Goal: Transaction & Acquisition: Purchase product/service

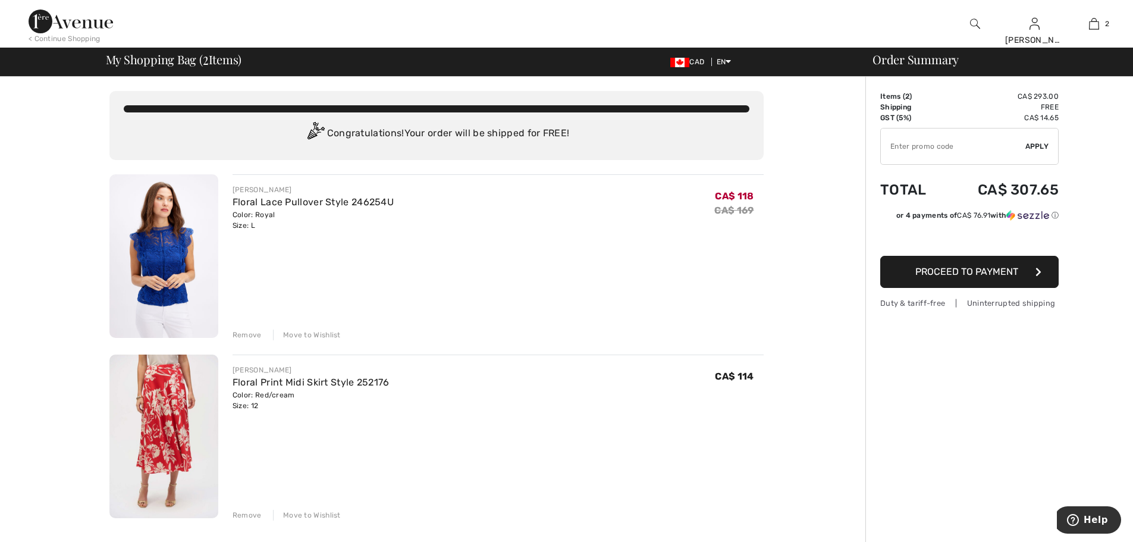
click at [170, 237] on img at bounding box center [163, 256] width 109 height 164
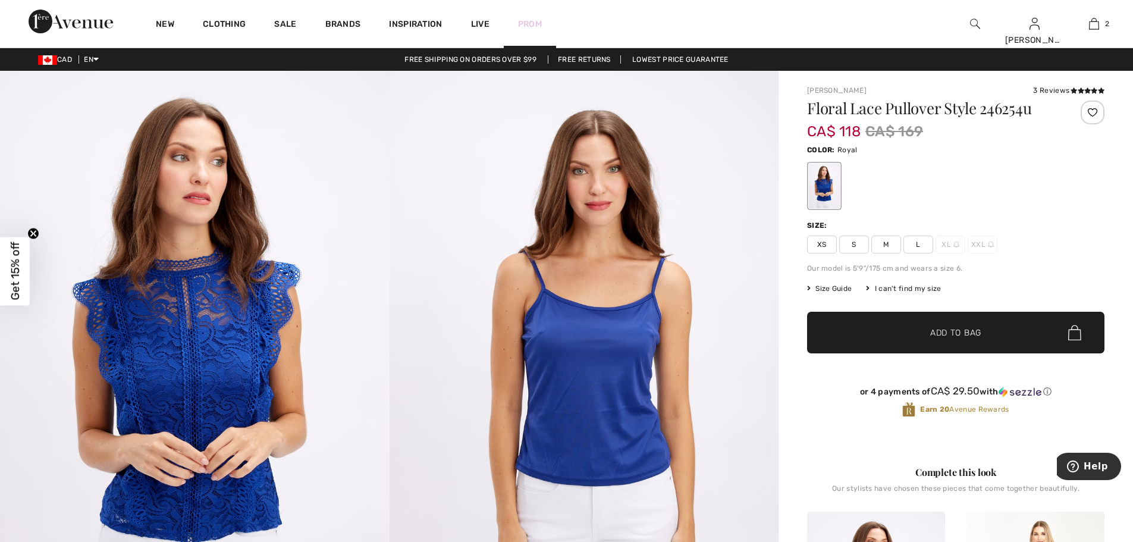
click at [529, 21] on link "Prom" at bounding box center [530, 24] width 24 height 12
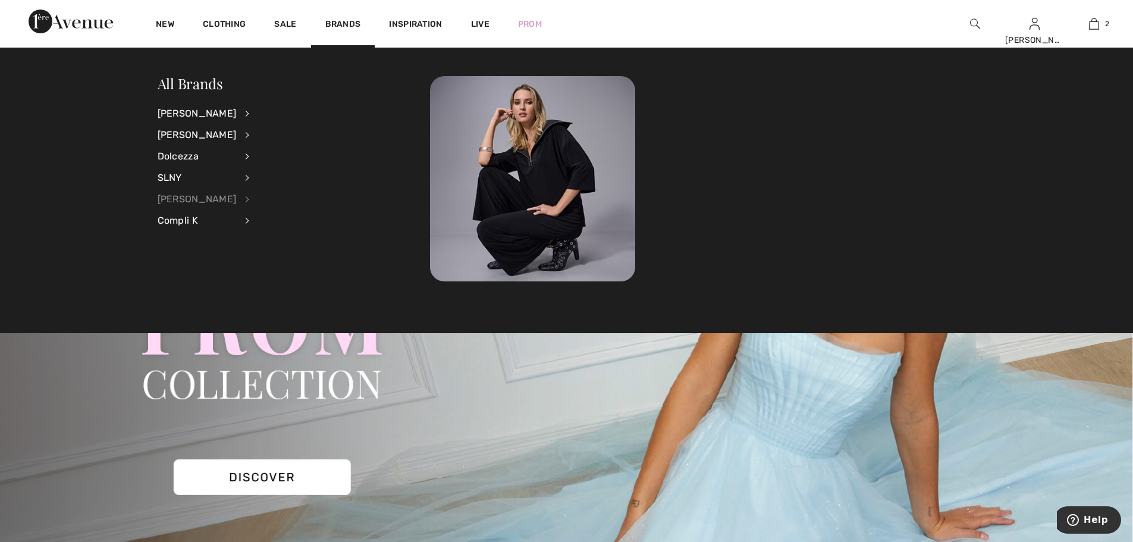
click at [211, 200] on div "[PERSON_NAME]" at bounding box center [197, 199] width 79 height 21
click at [265, 214] on link "Tops" at bounding box center [309, 211] width 88 height 20
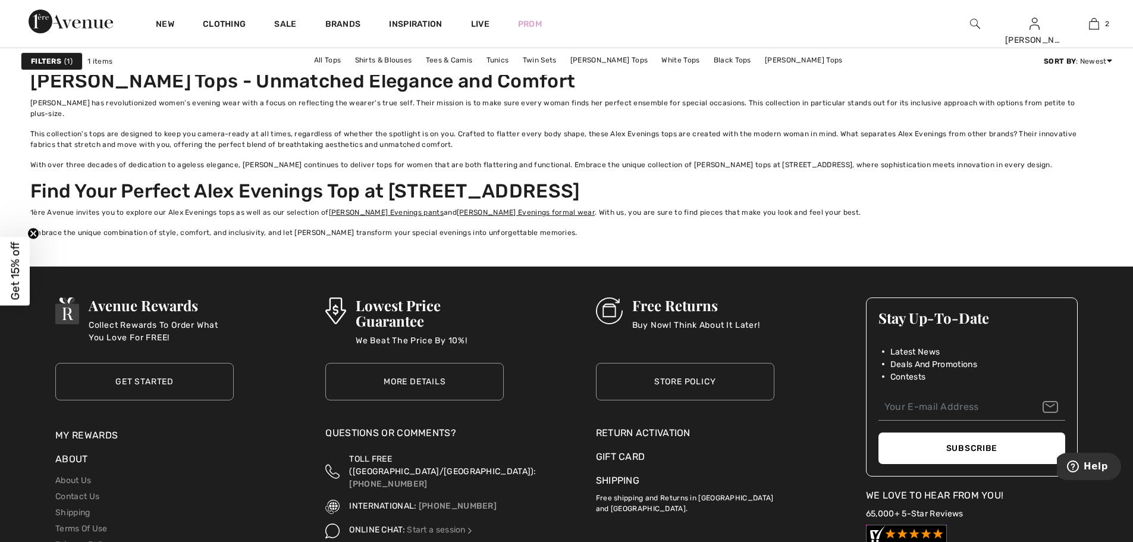
scroll to position [729, 0]
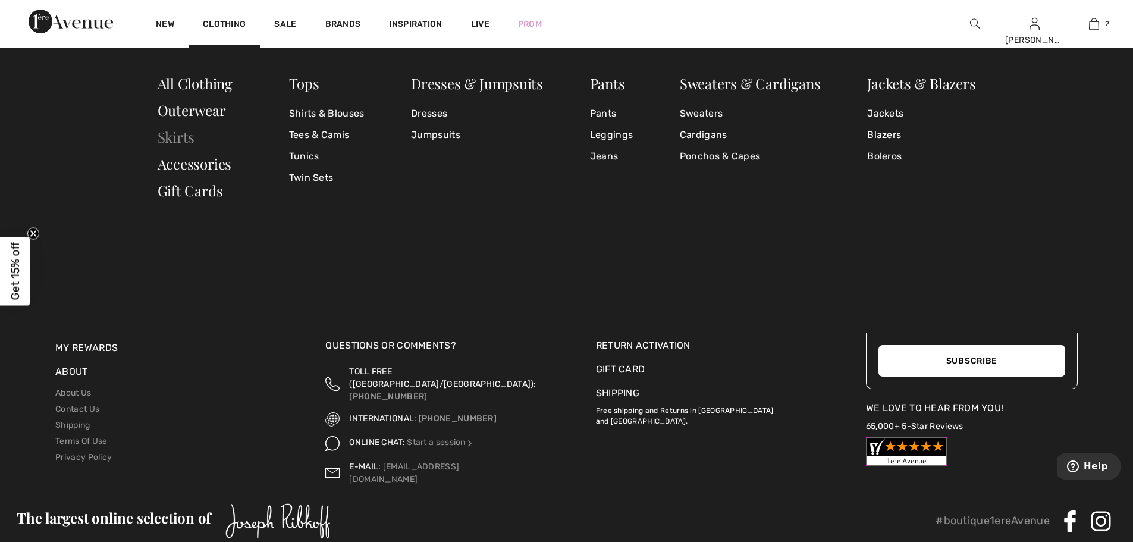
click at [174, 136] on link "Skirts" at bounding box center [176, 136] width 37 height 19
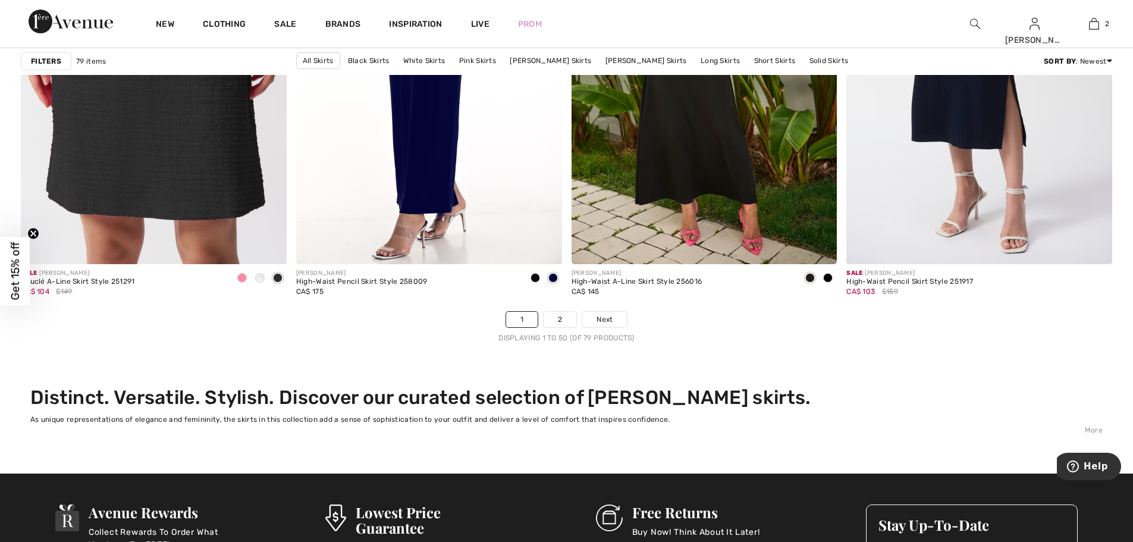
scroll to position [6756, 0]
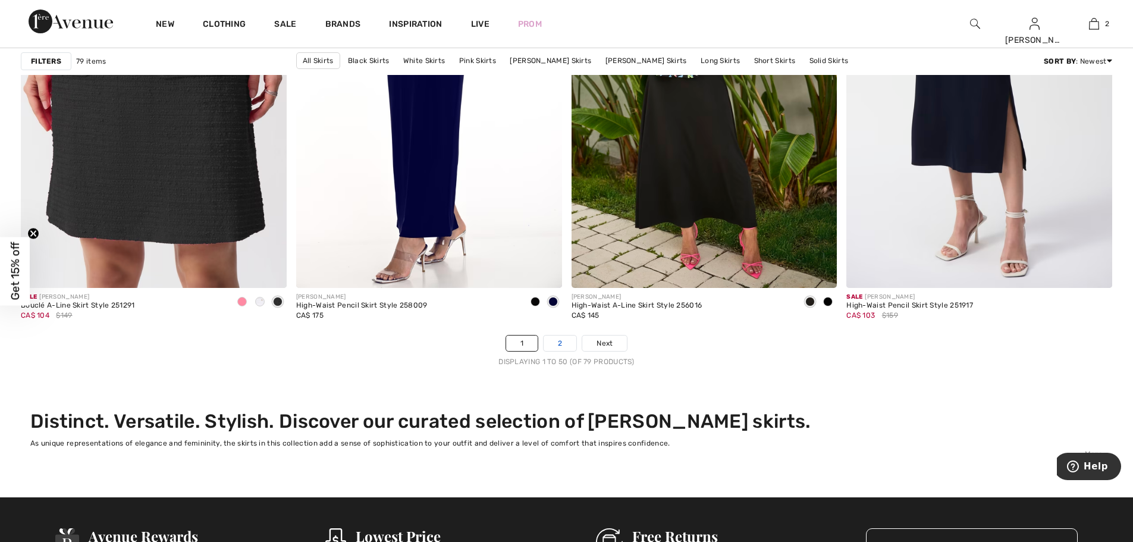
click at [564, 344] on link "2" at bounding box center [560, 343] width 33 height 15
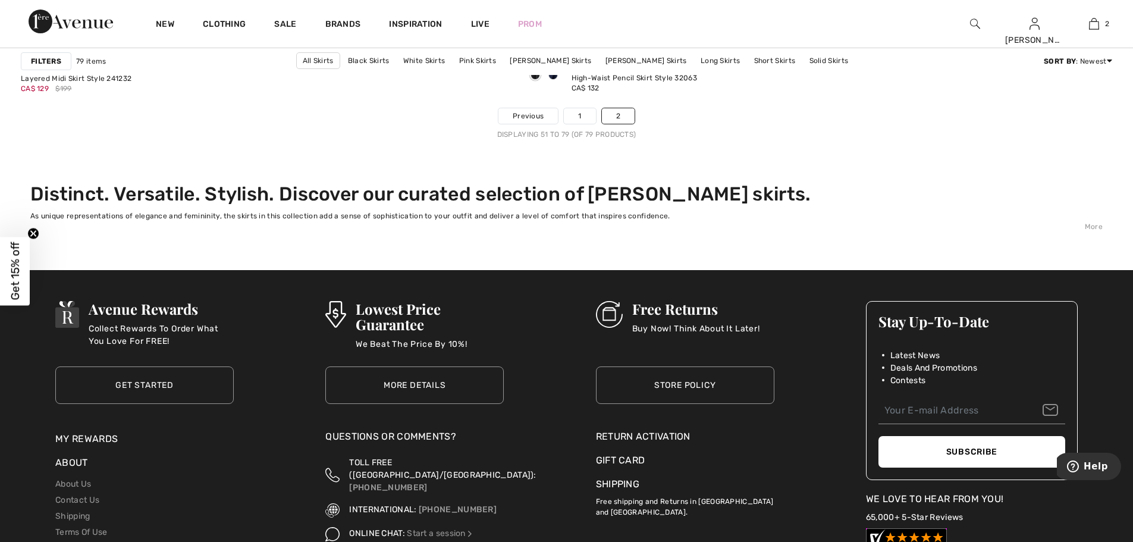
scroll to position [4583, 0]
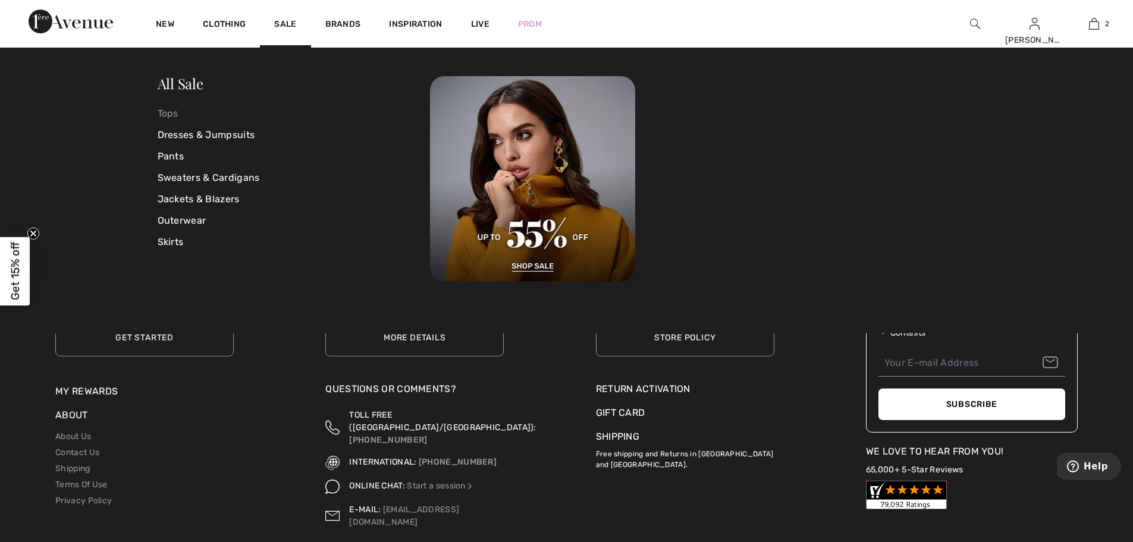
click at [171, 118] on link "Tops" at bounding box center [294, 113] width 273 height 21
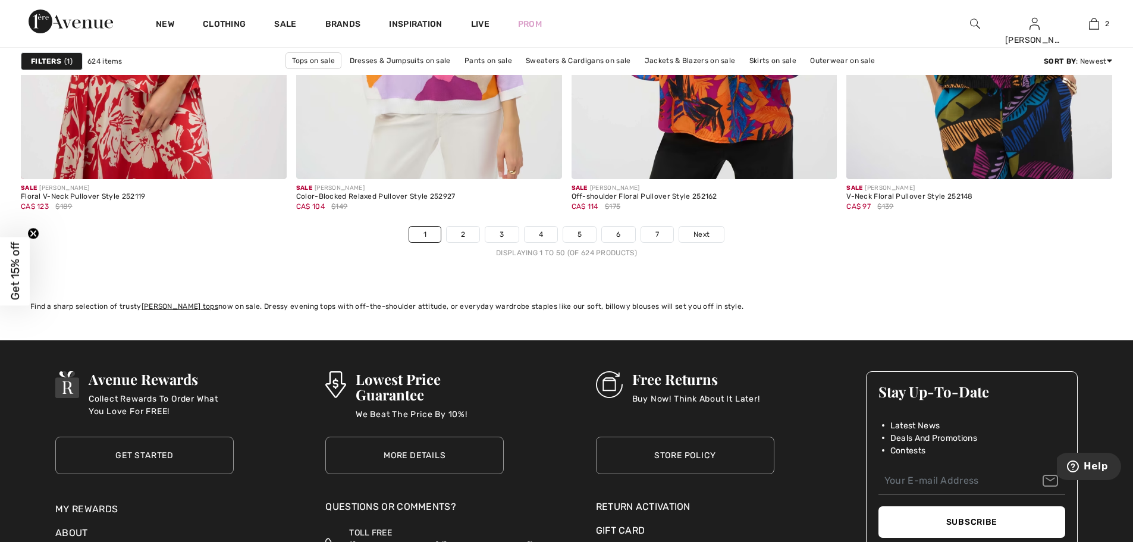
scroll to position [6810, 0]
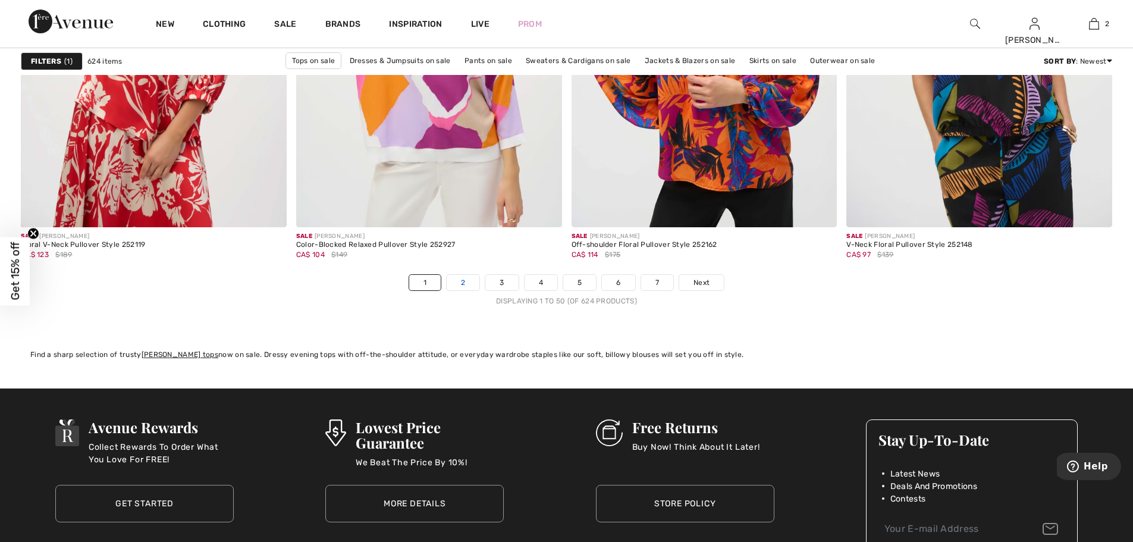
click at [468, 280] on link "2" at bounding box center [463, 282] width 33 height 15
click at [463, 281] on link "2" at bounding box center [463, 282] width 33 height 15
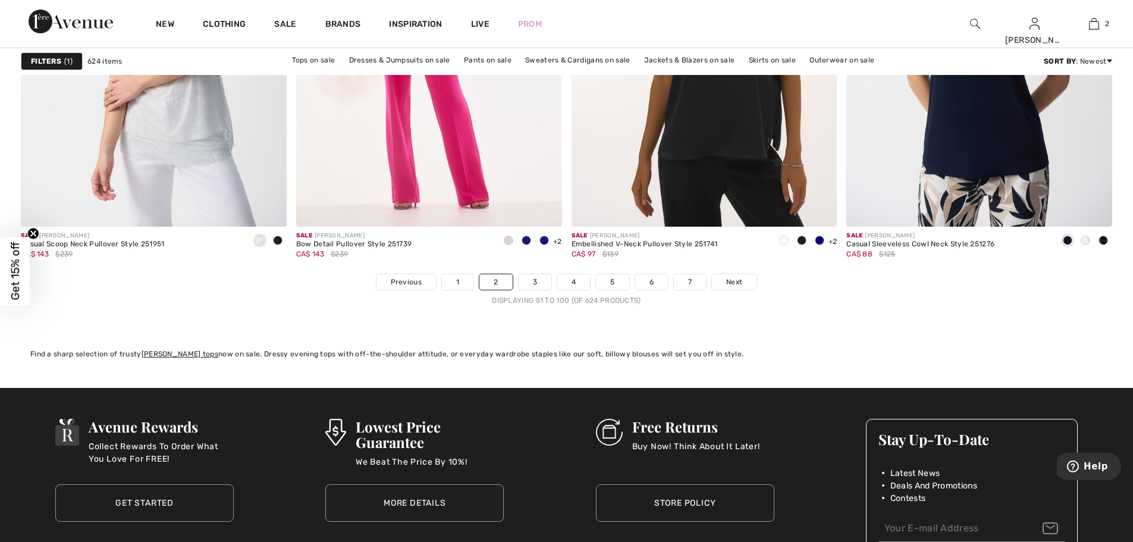
scroll to position [6867, 0]
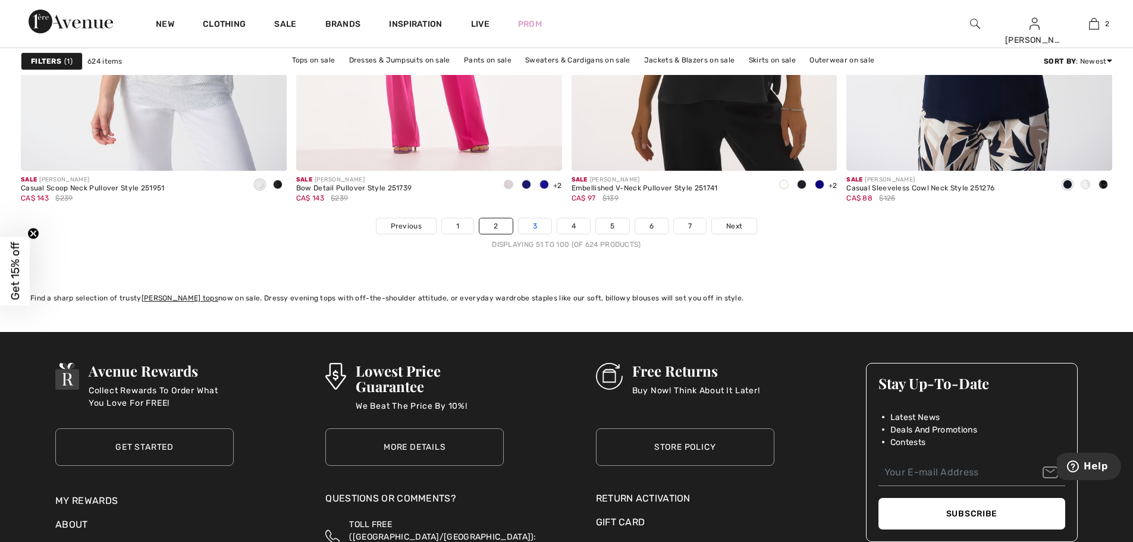
click at [535, 226] on link "3" at bounding box center [535, 225] width 33 height 15
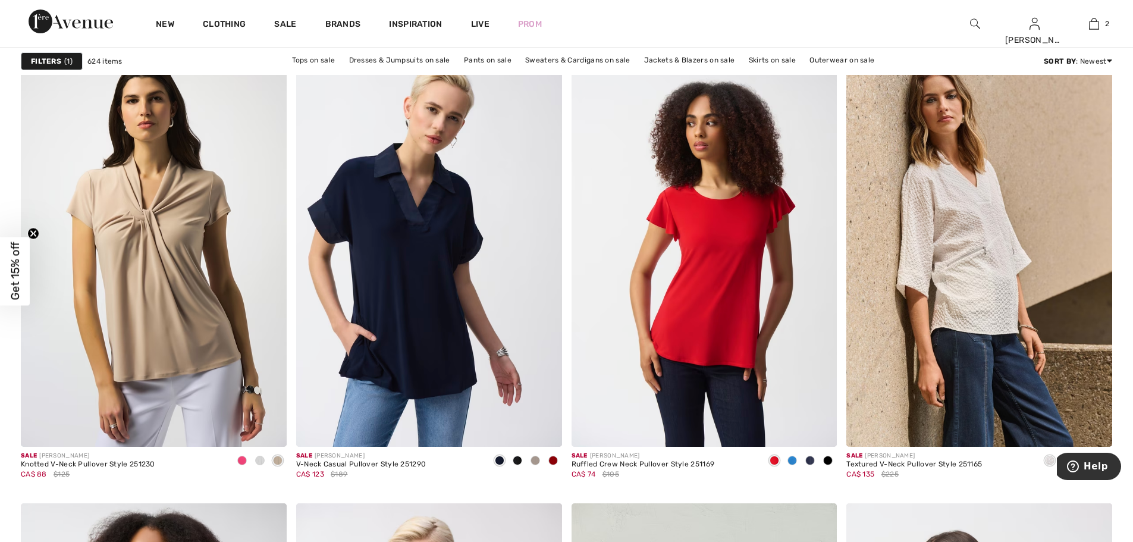
scroll to position [4622, 0]
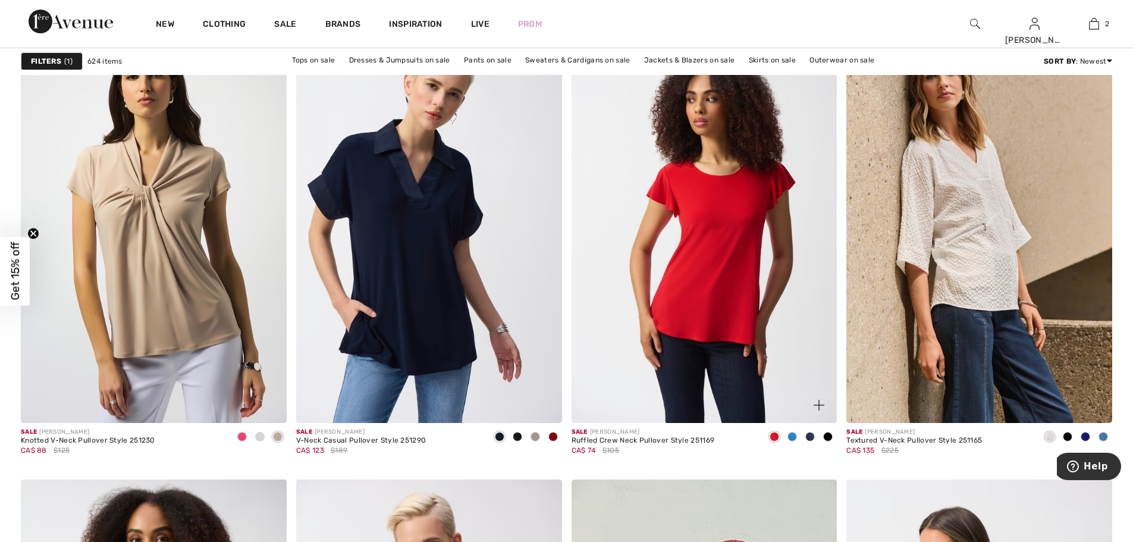
click at [792, 435] on span at bounding box center [793, 437] width 10 height 10
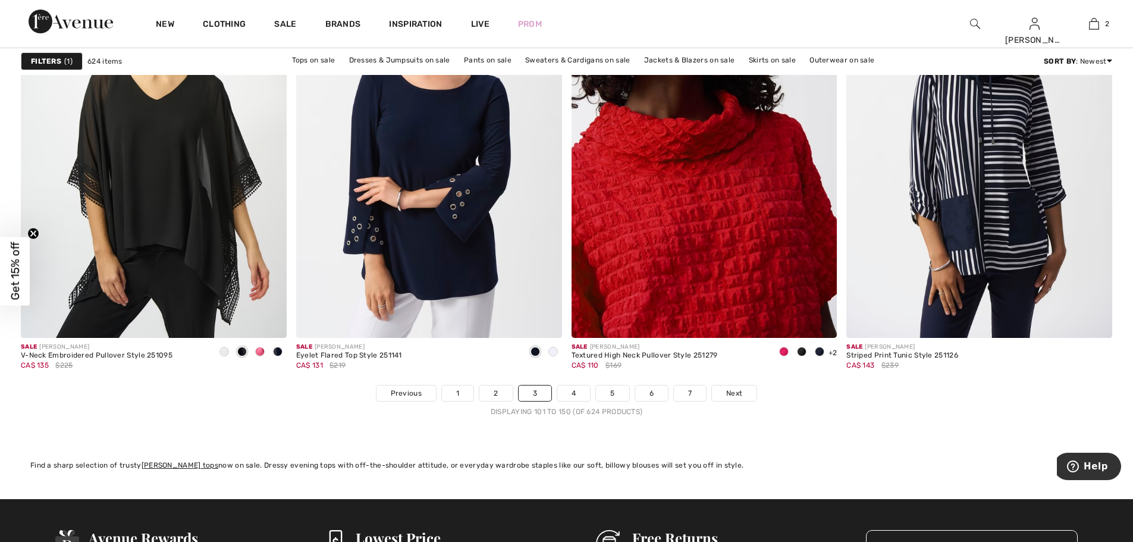
scroll to position [6708, 0]
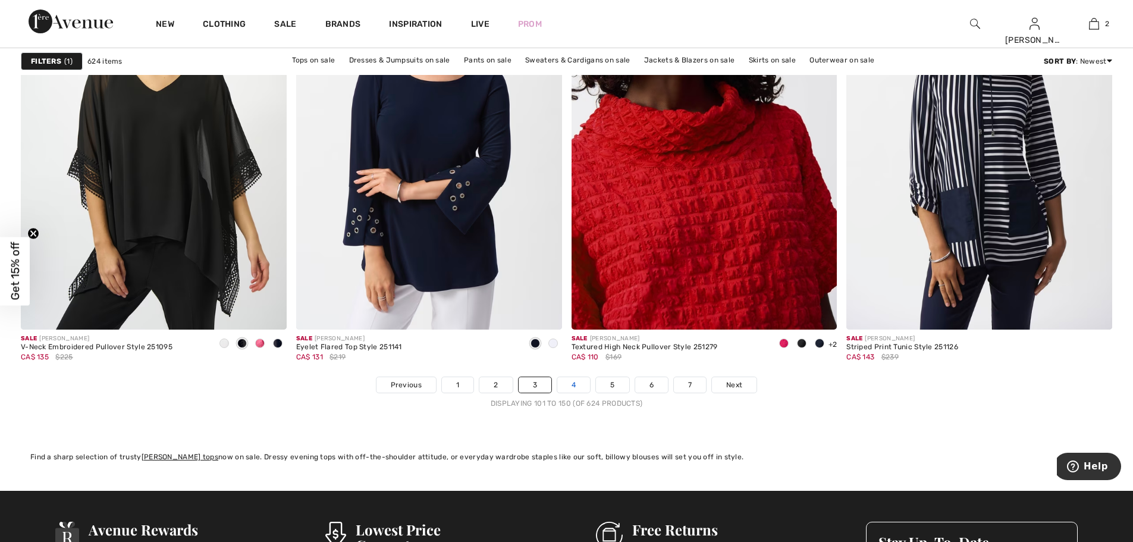
click at [575, 381] on link "4" at bounding box center [573, 384] width 33 height 15
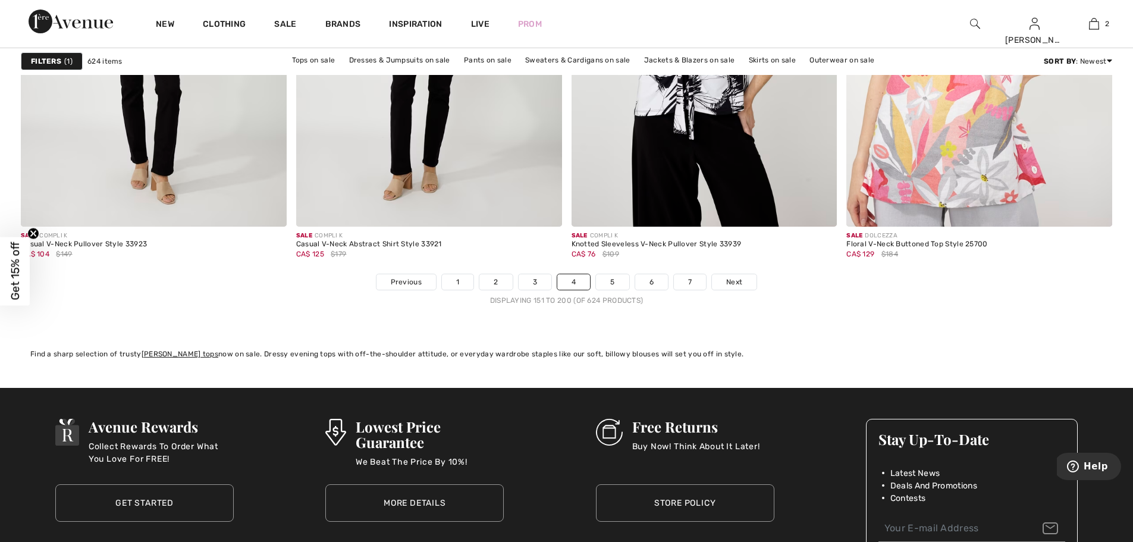
scroll to position [6914, 0]
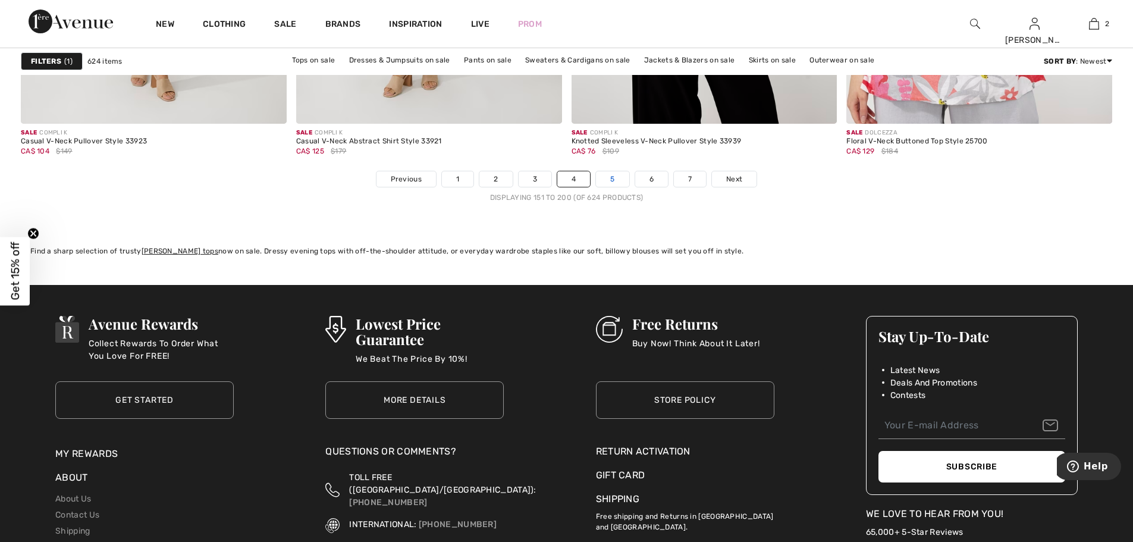
click at [613, 183] on link "5" at bounding box center [612, 178] width 33 height 15
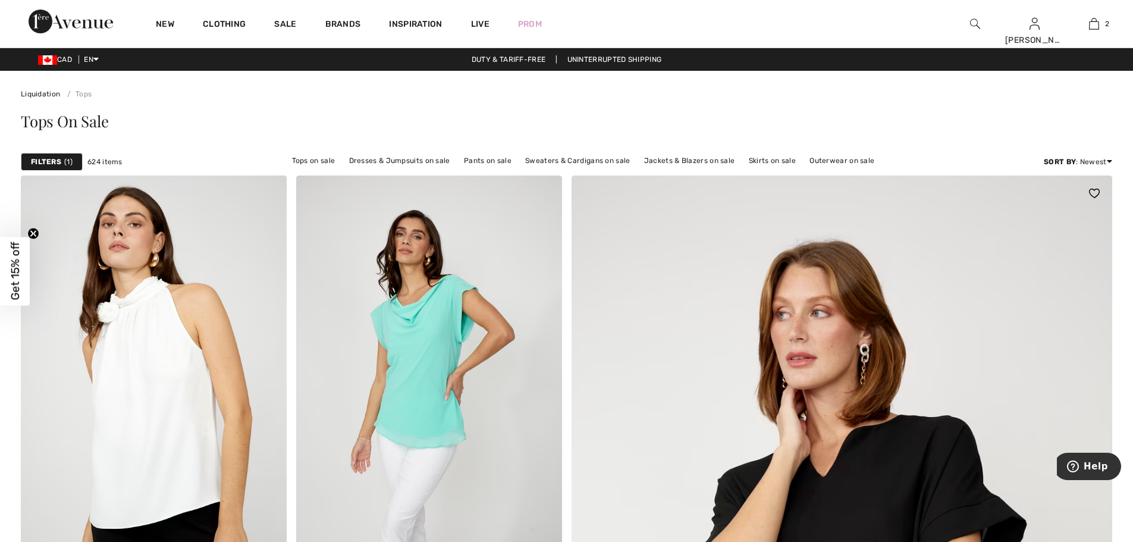
drag, startPoint x: 0, startPoint y: 0, endPoint x: 613, endPoint y: 183, distance: 639.9
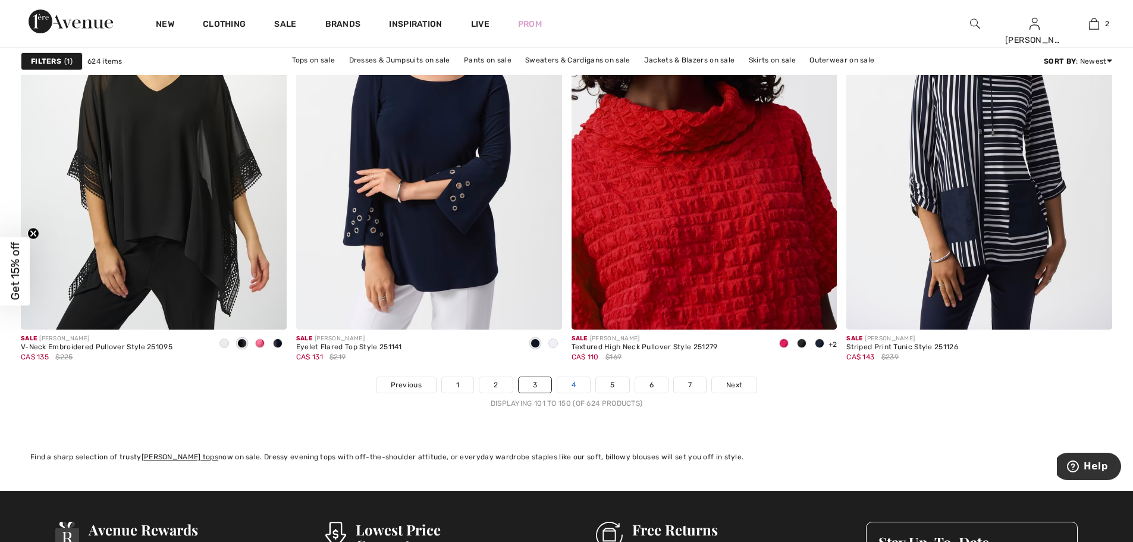
click at [579, 385] on link "4" at bounding box center [573, 384] width 33 height 15
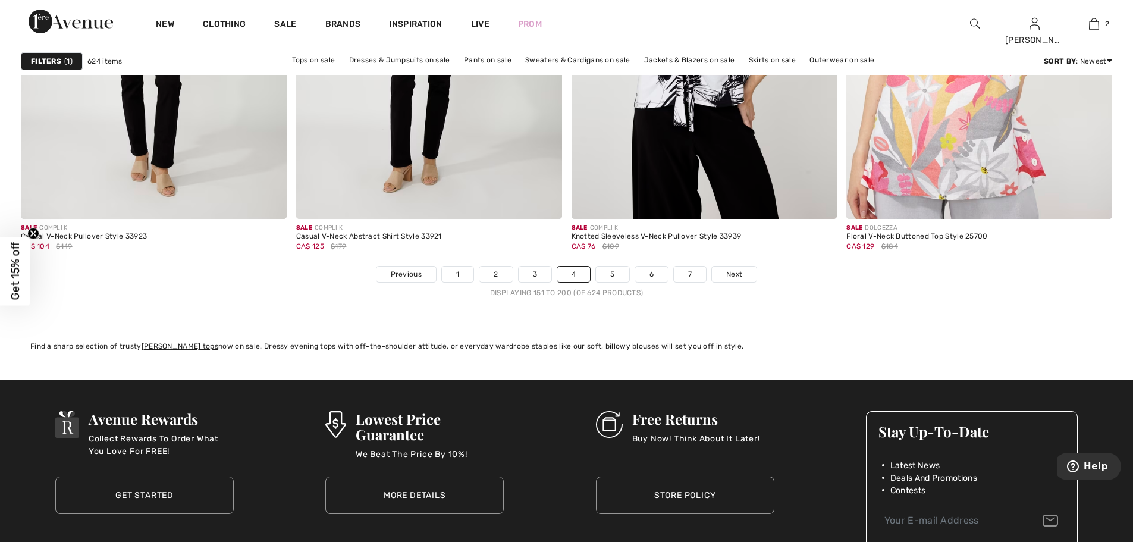
scroll to position [6858, 0]
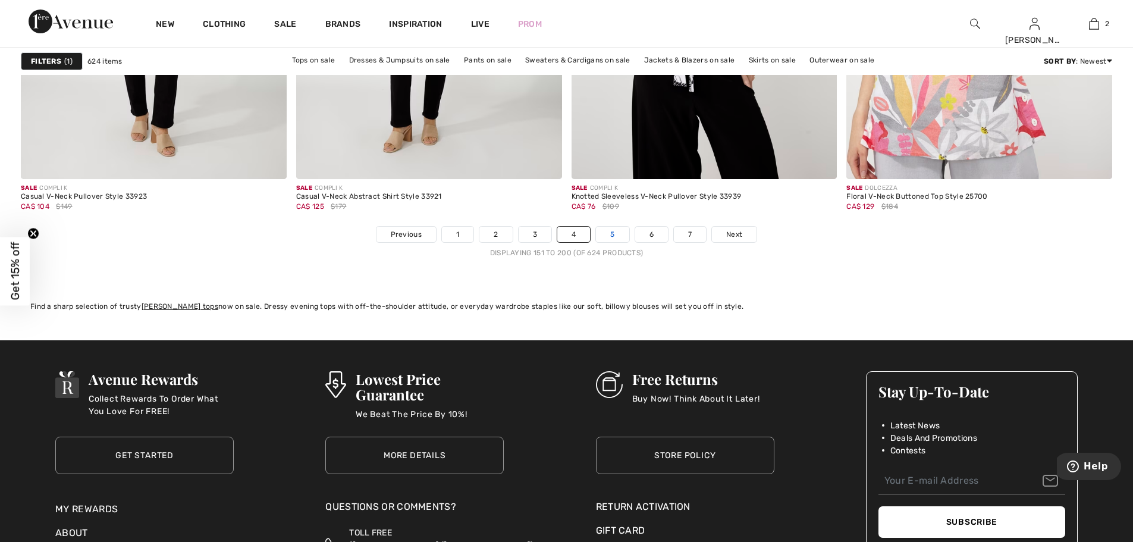
click at [617, 231] on link "5" at bounding box center [612, 234] width 33 height 15
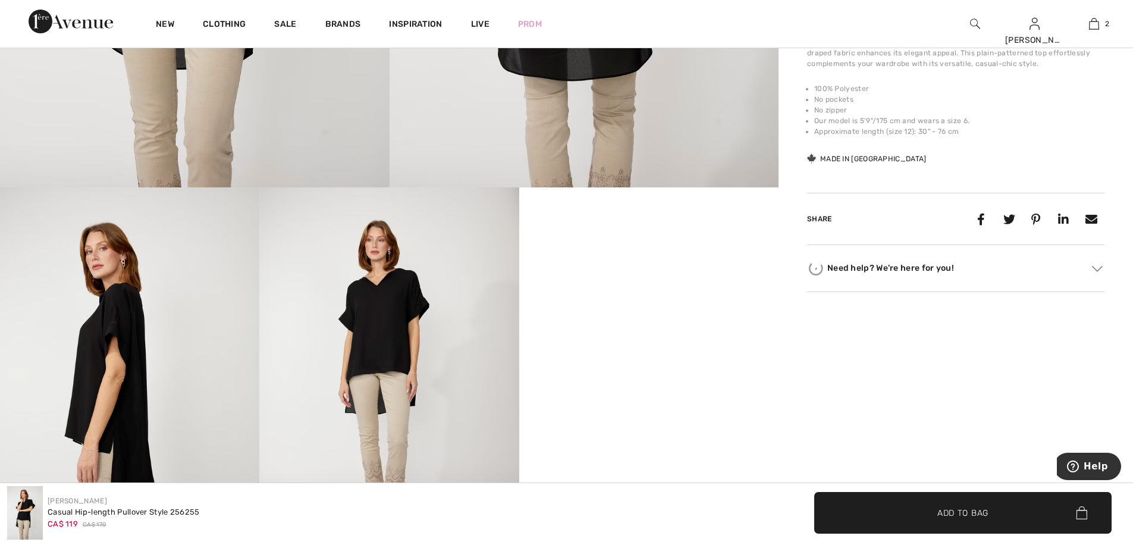
scroll to position [539, 0]
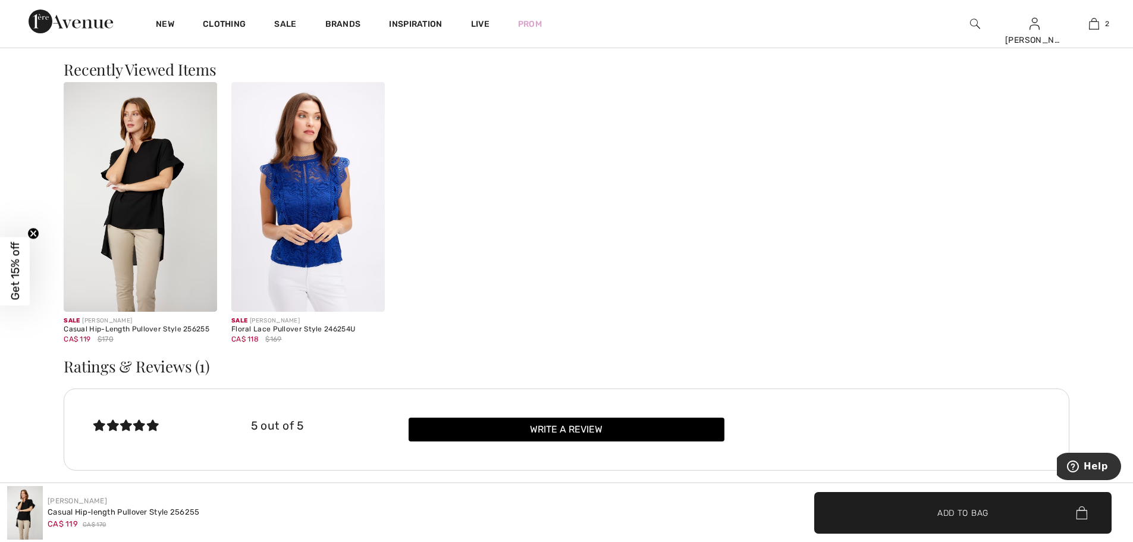
scroll to position [1650, 0]
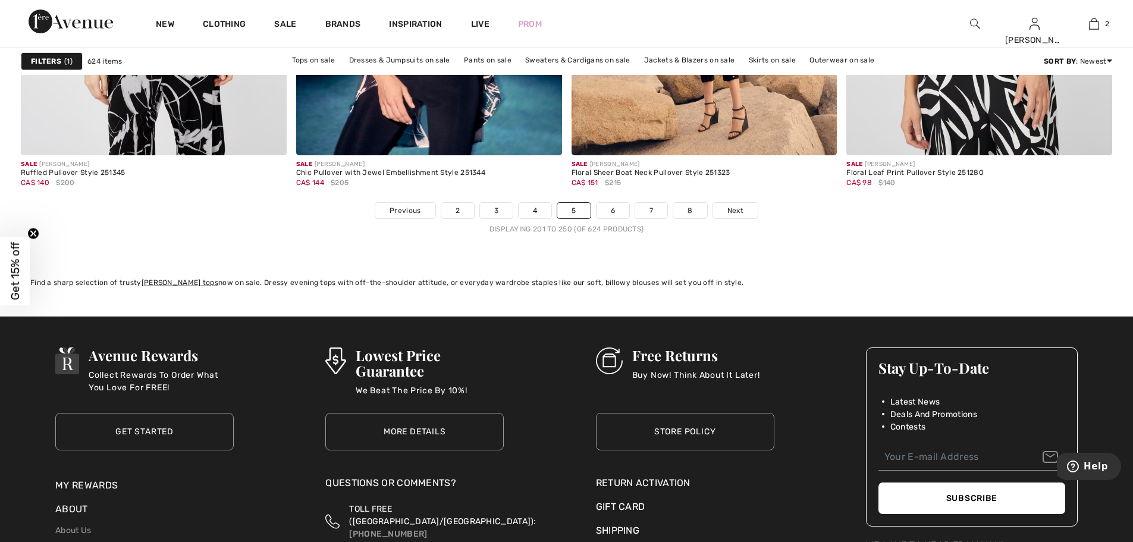
scroll to position [6898, 0]
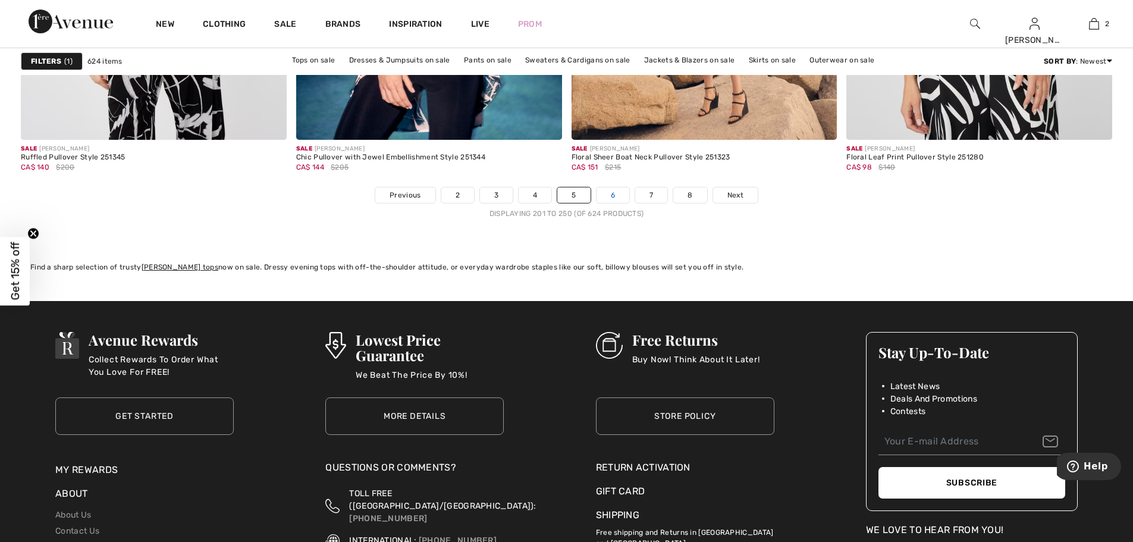
click at [617, 193] on link "6" at bounding box center [613, 194] width 33 height 15
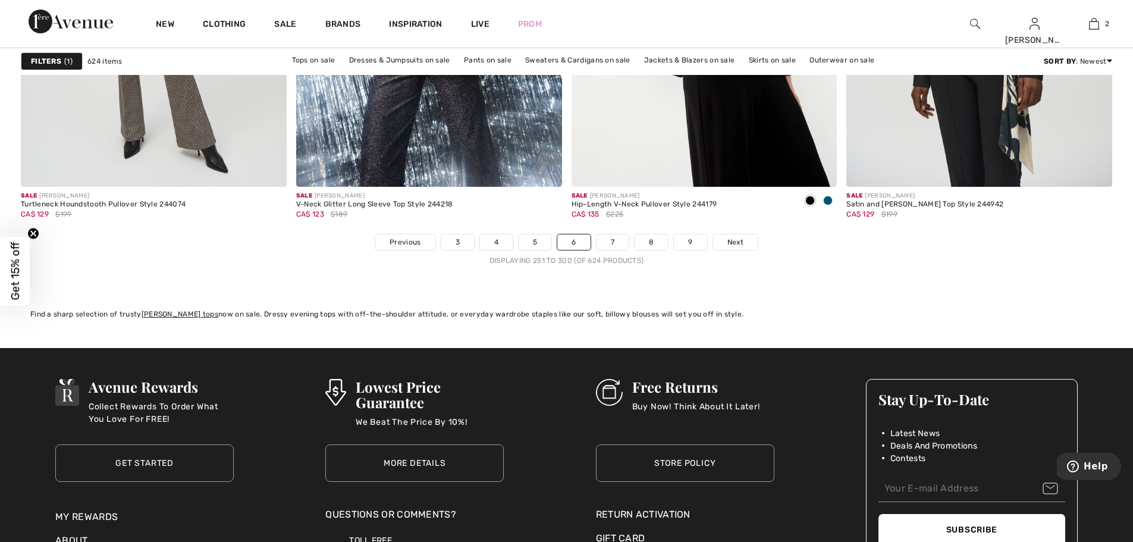
scroll to position [6906, 0]
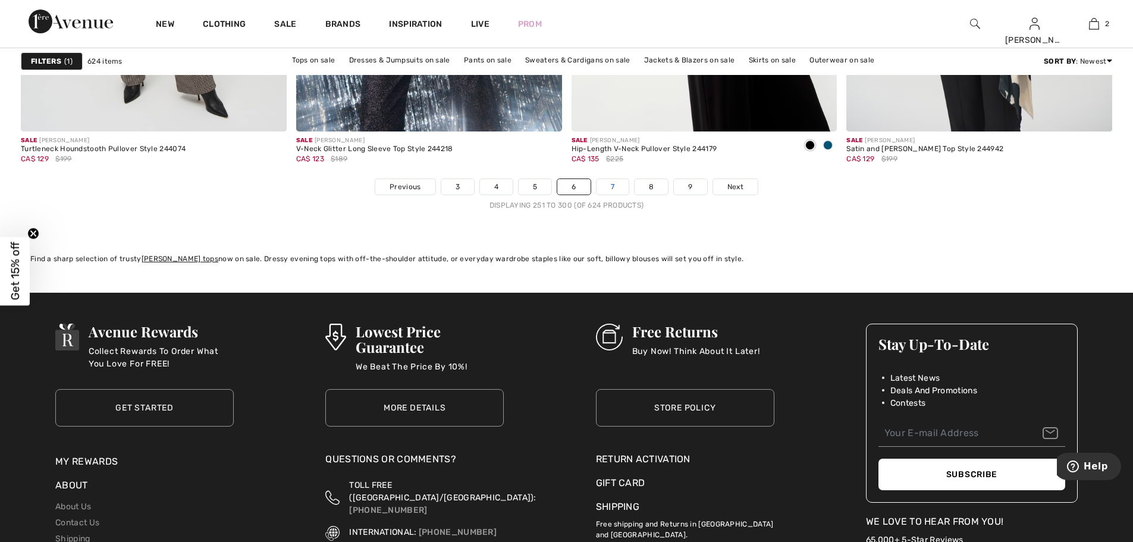
click at [613, 184] on link "7" at bounding box center [613, 186] width 32 height 15
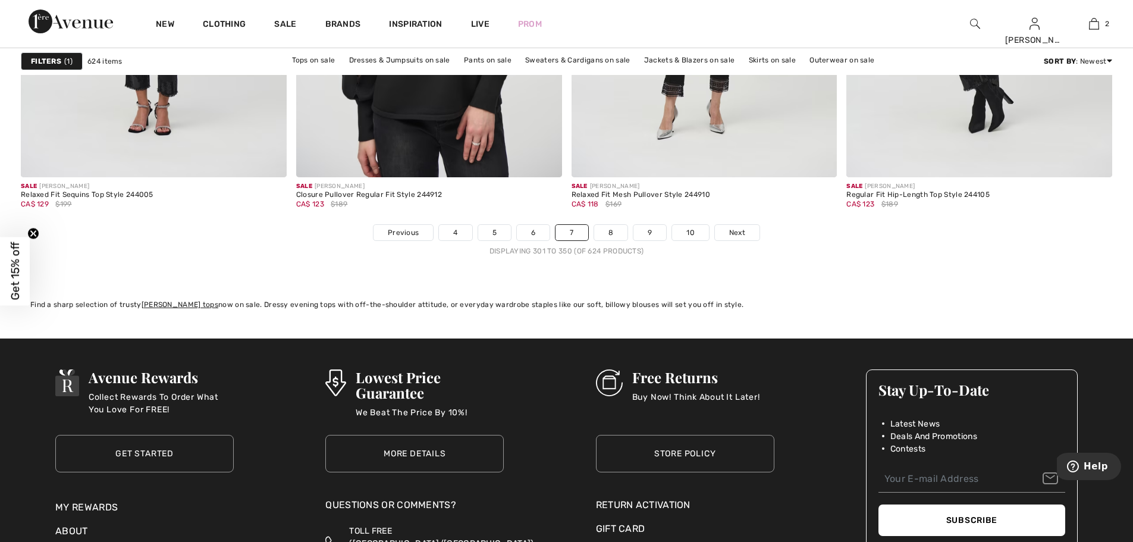
scroll to position [6891, 0]
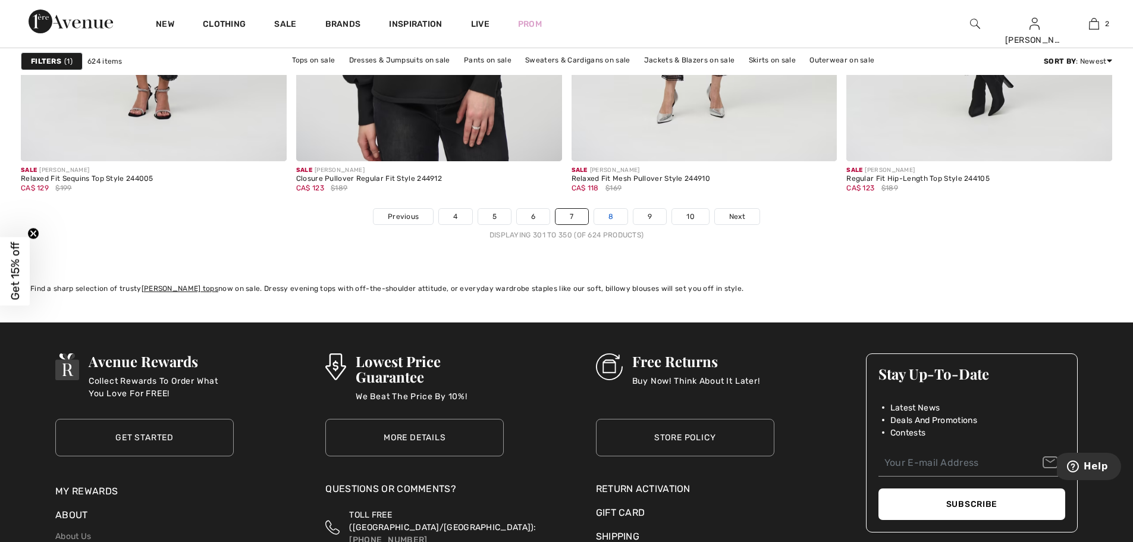
click at [612, 209] on link "8" at bounding box center [610, 216] width 33 height 15
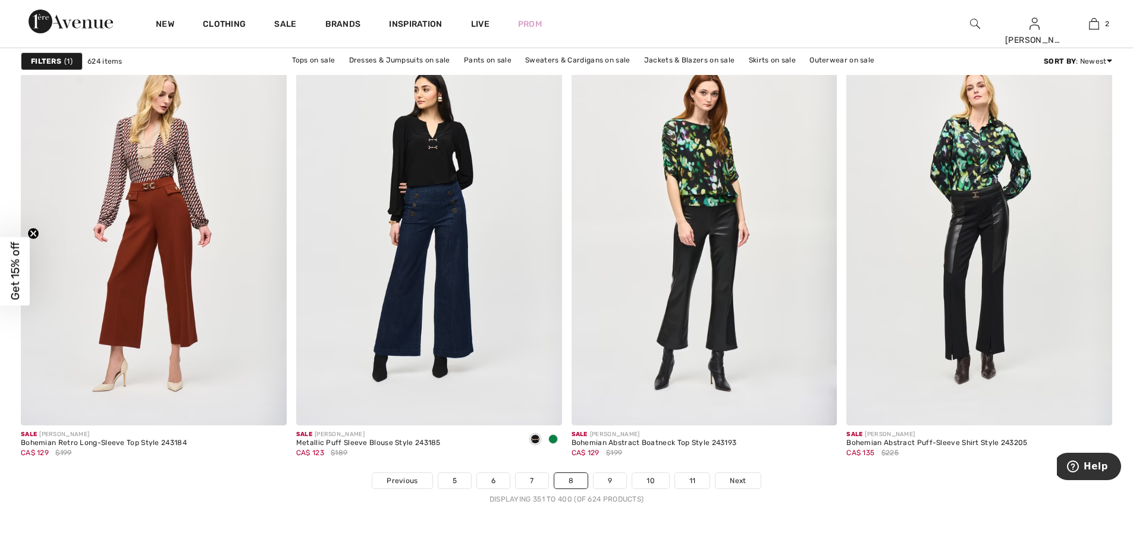
scroll to position [6636, 0]
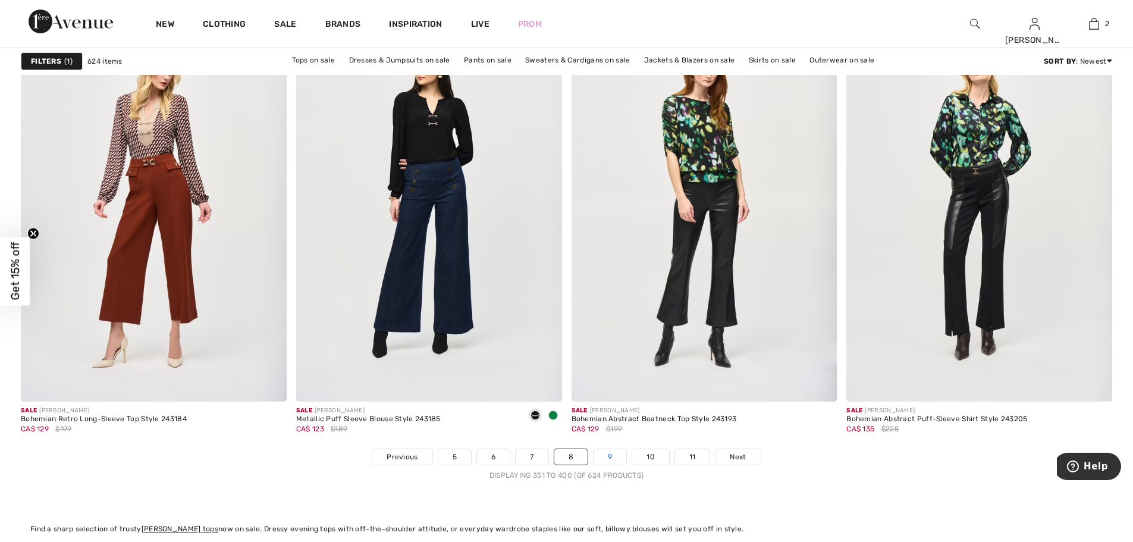
click at [609, 457] on link "9" at bounding box center [610, 456] width 33 height 15
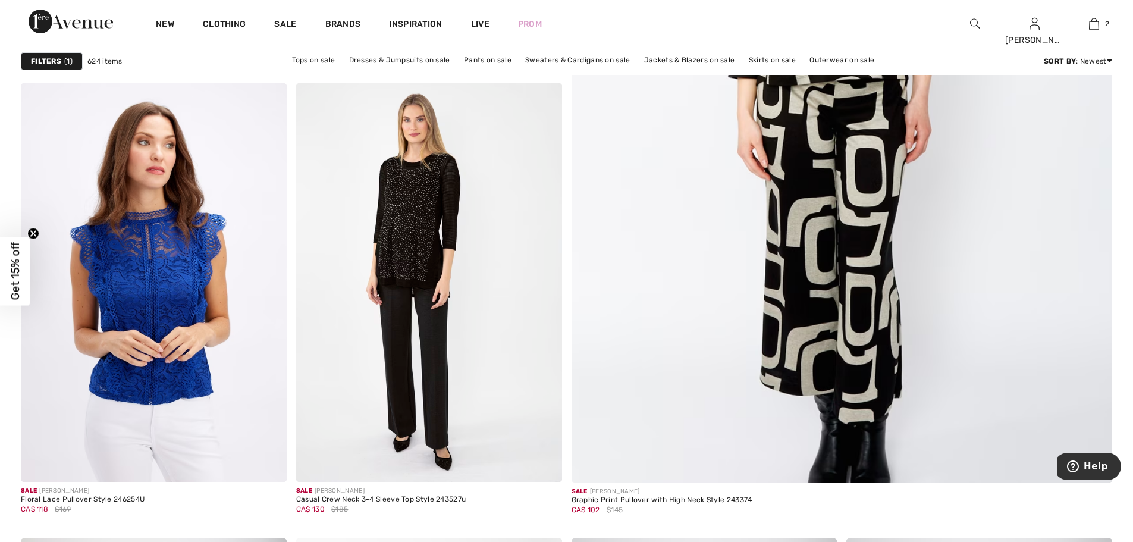
scroll to position [587, 0]
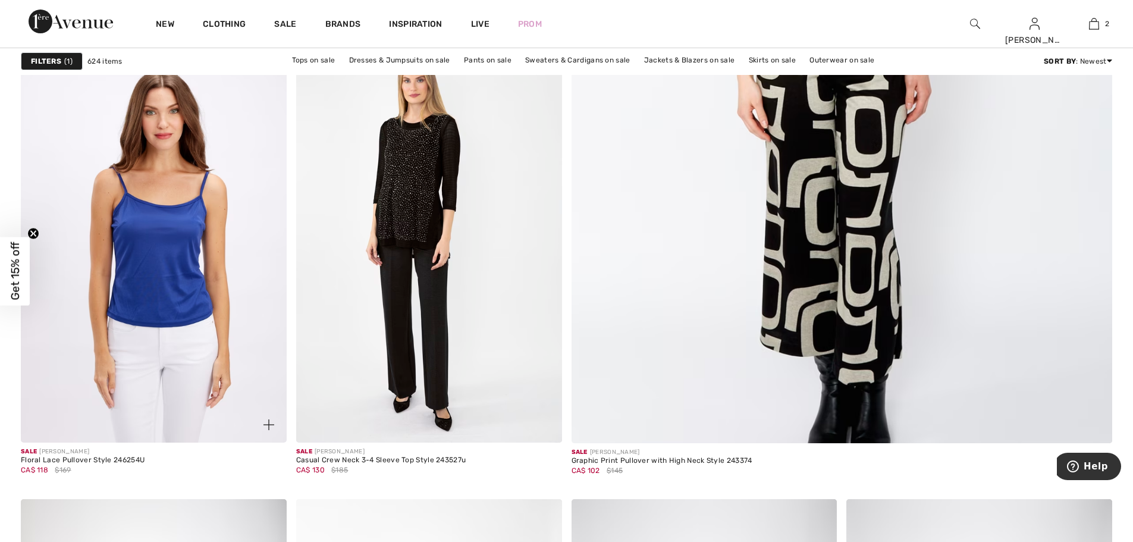
click at [154, 262] on img at bounding box center [154, 243] width 266 height 399
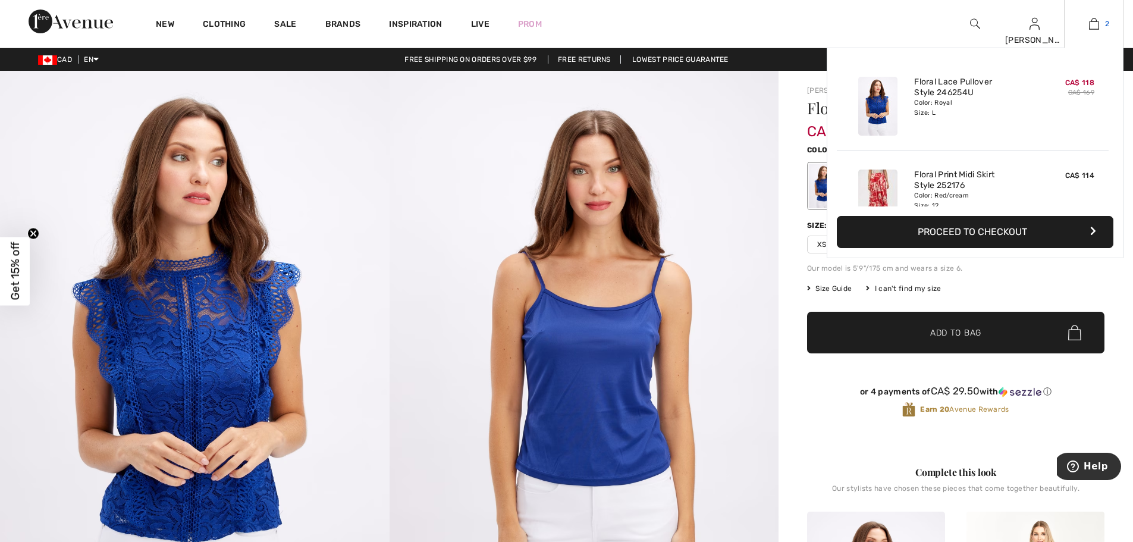
click at [1093, 27] on img at bounding box center [1094, 24] width 10 height 14
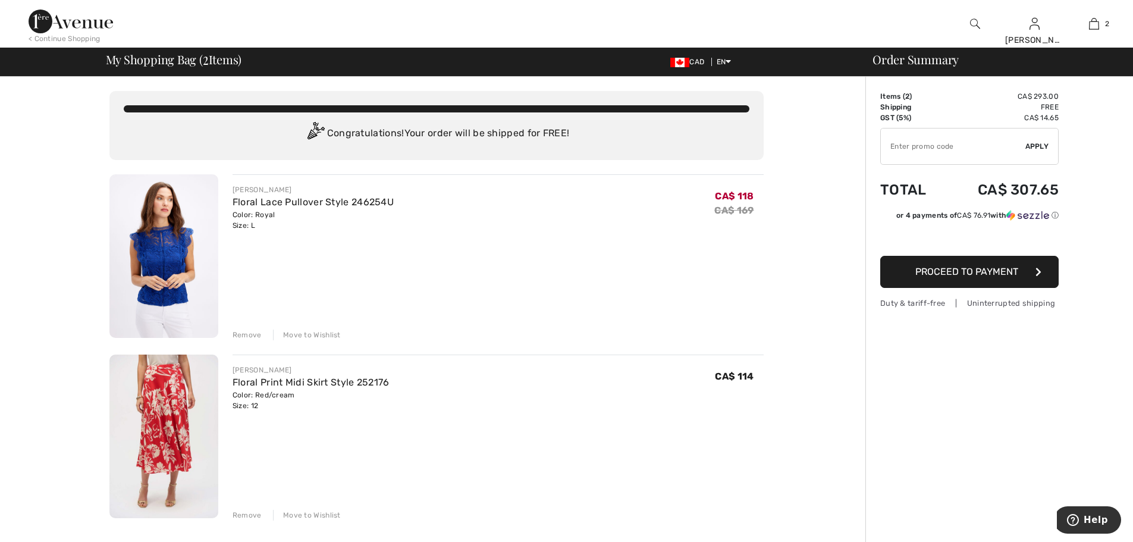
click at [1010, 271] on span "Proceed to Payment" at bounding box center [967, 271] width 103 height 11
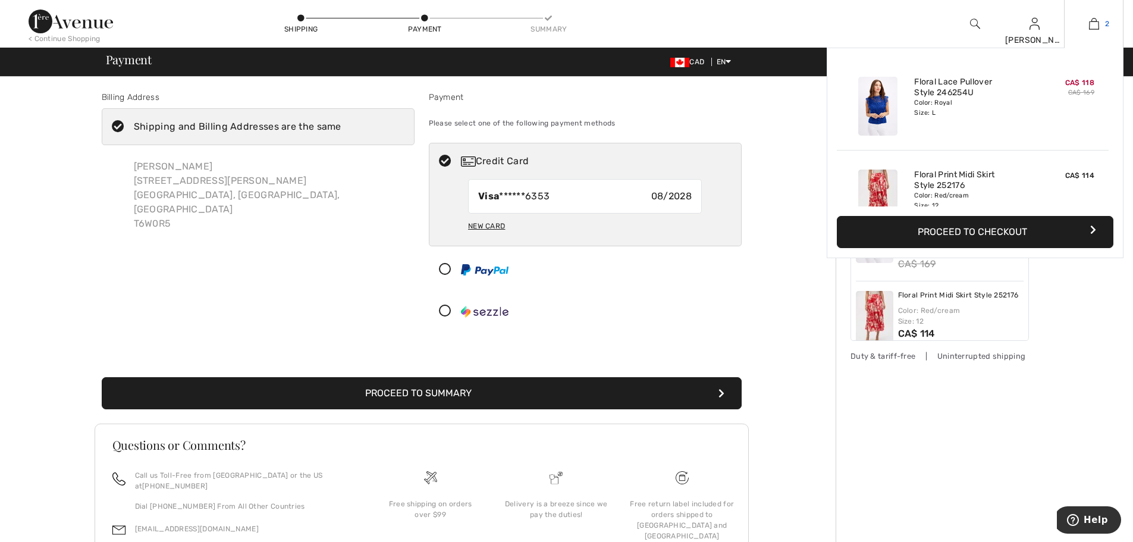
click at [1108, 27] on span "2" at bounding box center [1107, 23] width 4 height 11
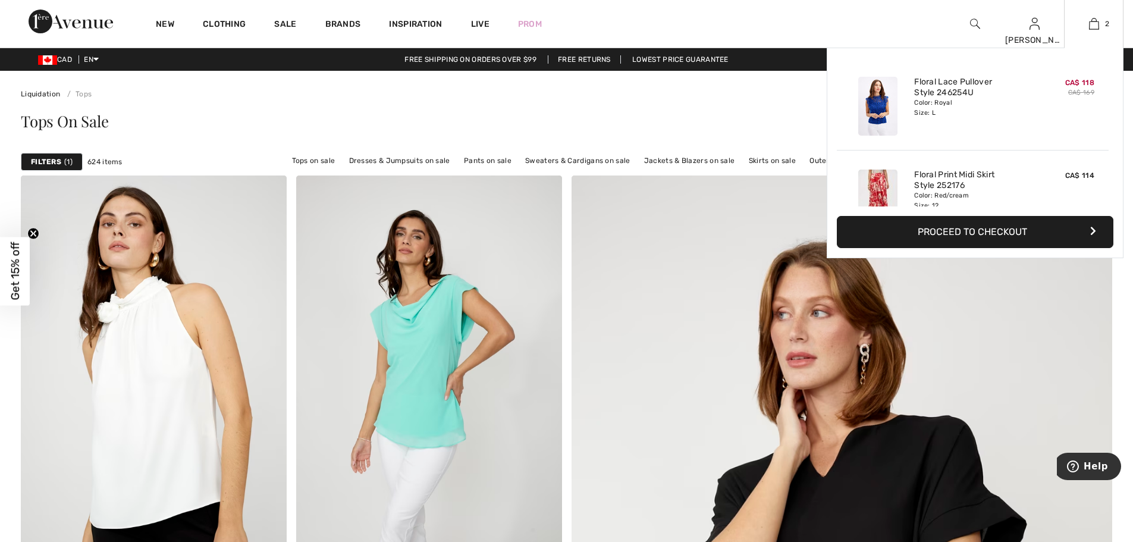
click at [986, 235] on button "Proceed to Checkout" at bounding box center [975, 232] width 277 height 32
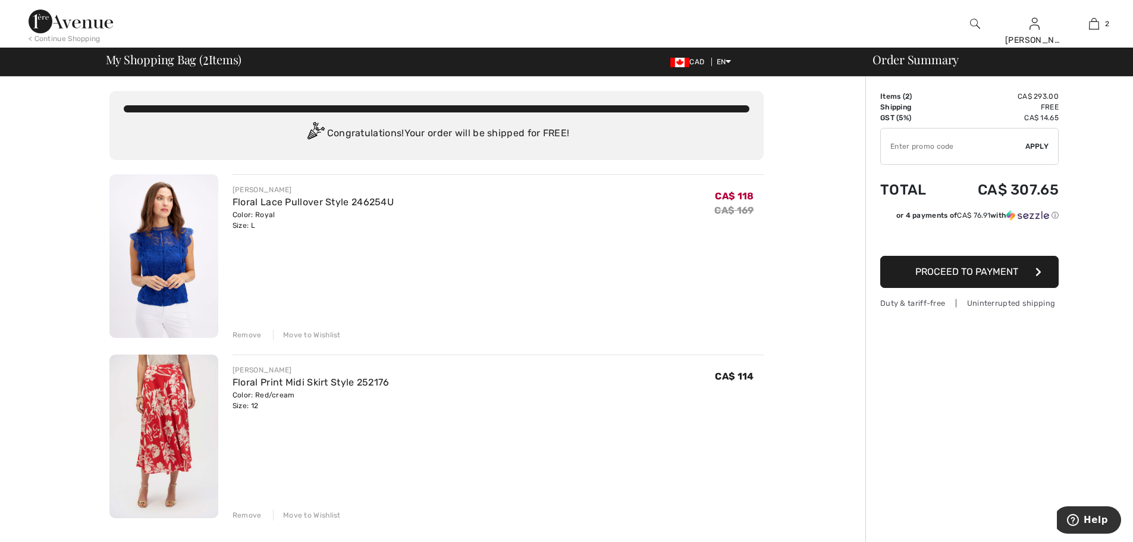
click at [242, 518] on div "Remove" at bounding box center [247, 515] width 29 height 11
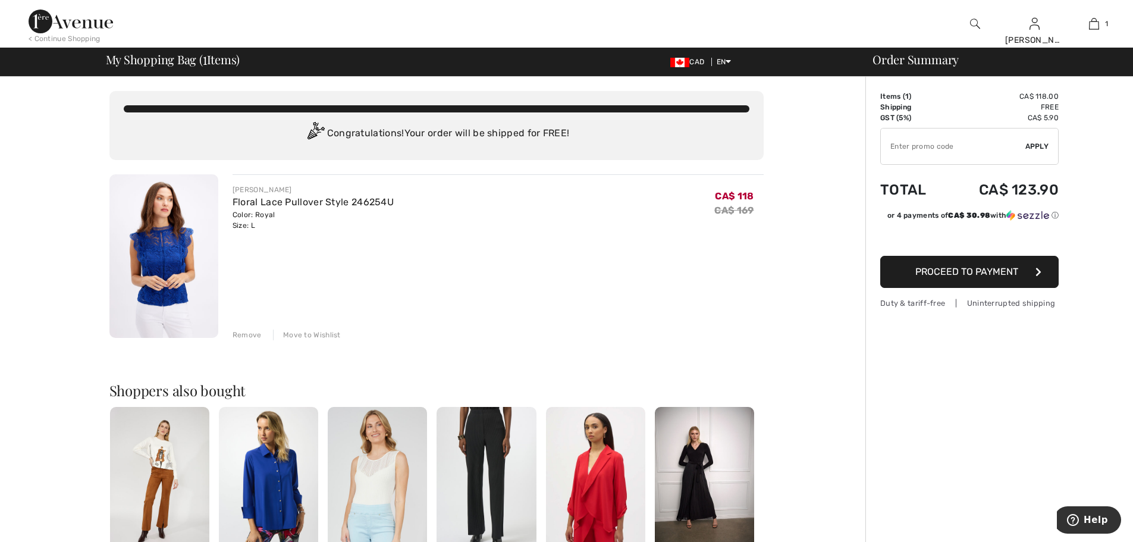
click at [964, 274] on span "Proceed to Payment" at bounding box center [967, 271] width 103 height 11
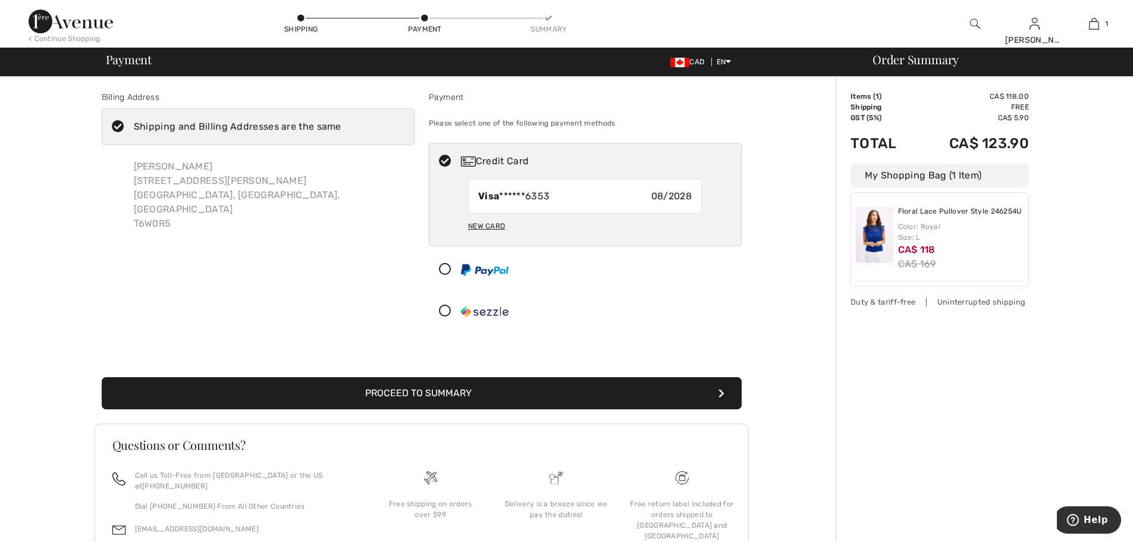
click at [491, 228] on div "New Card" at bounding box center [486, 226] width 37 height 20
radio input "true"
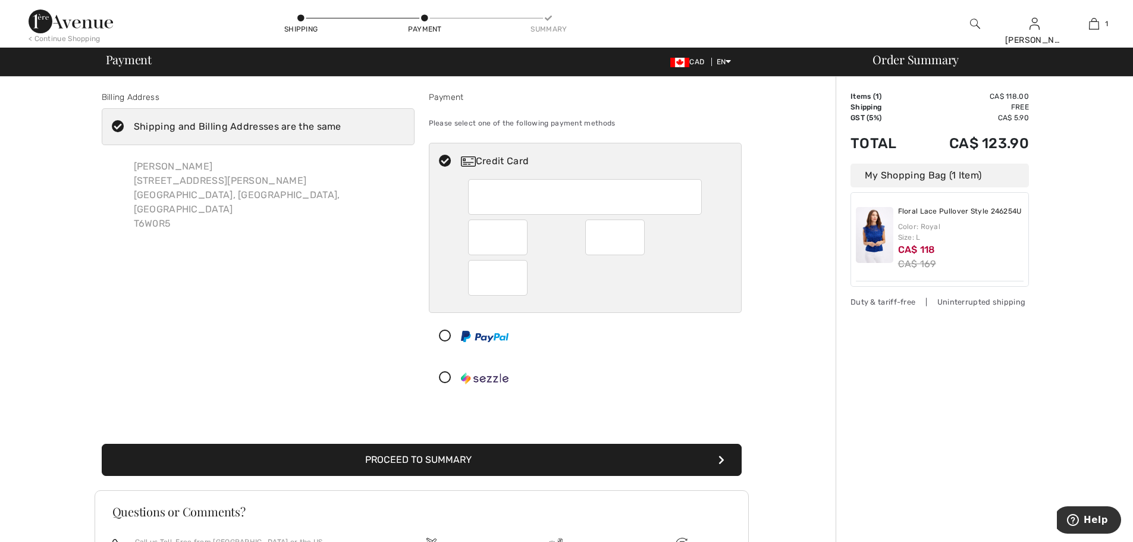
click at [801, 322] on div "Billing Address Shipping and Billing Addresses are the same Emma Engel 1217 Cun…" at bounding box center [421, 382] width 829 height 611
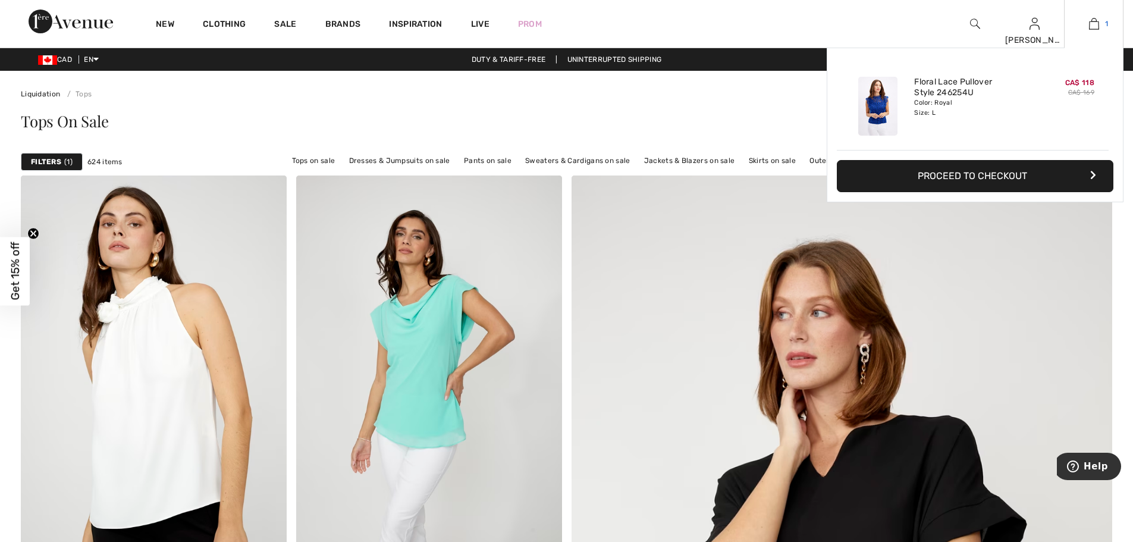
click at [1095, 23] on img at bounding box center [1094, 24] width 10 height 14
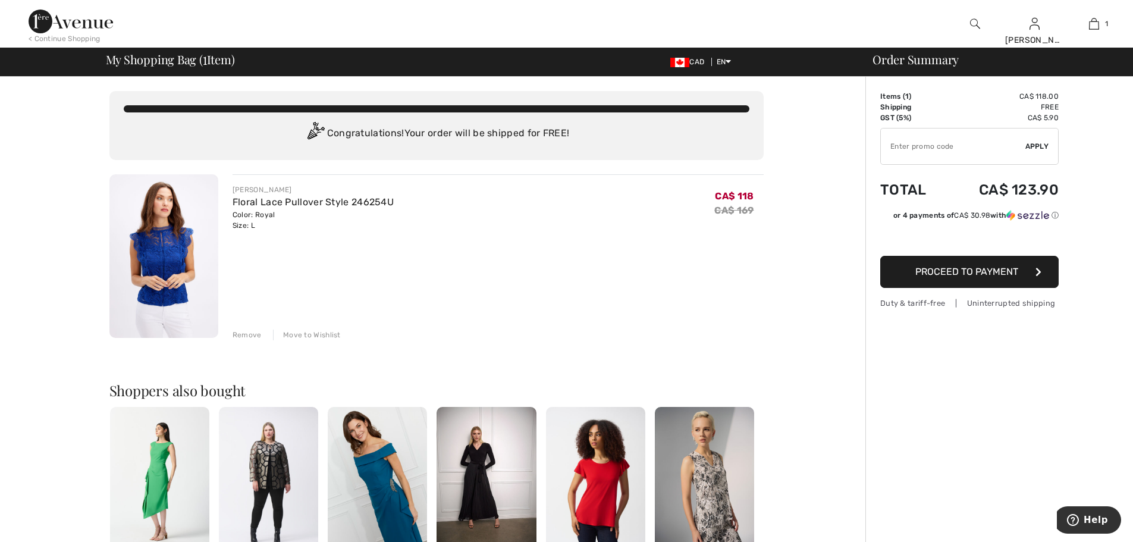
click at [970, 268] on span "Proceed to Payment" at bounding box center [967, 271] width 103 height 11
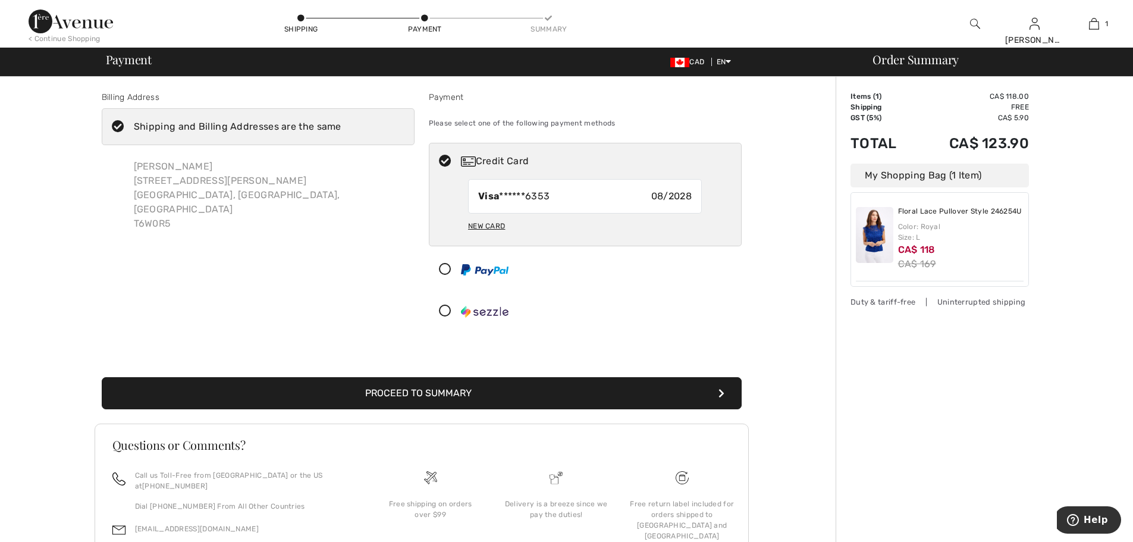
click at [438, 390] on button "Proceed to Summary" at bounding box center [422, 393] width 640 height 32
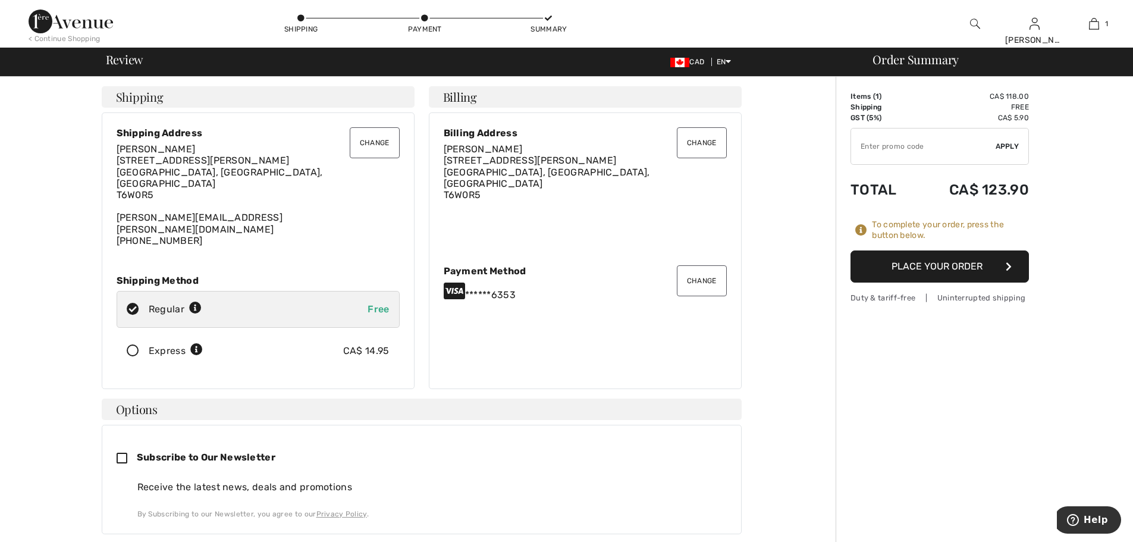
click at [930, 266] on button "Place Your Order" at bounding box center [940, 266] width 178 height 32
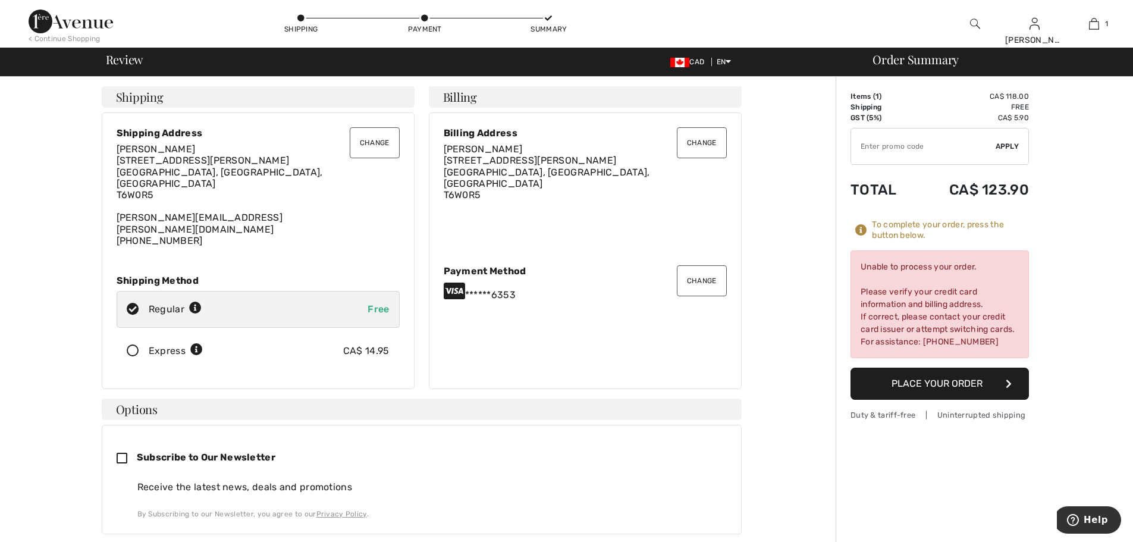
click at [701, 271] on button "Change" at bounding box center [702, 280] width 50 height 31
click at [694, 273] on button "Change" at bounding box center [702, 280] width 50 height 31
